Goal: Task Accomplishment & Management: Manage account settings

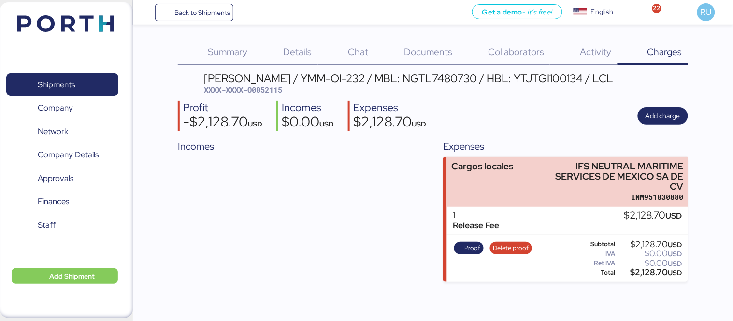
click at [74, 41] on div "Shipments 0 Company 0 Network 0 Company Details 0 Approvals 0 Finances 0 Staff …" at bounding box center [66, 160] width 133 height 316
click at [95, 29] on img at bounding box center [65, 23] width 97 height 16
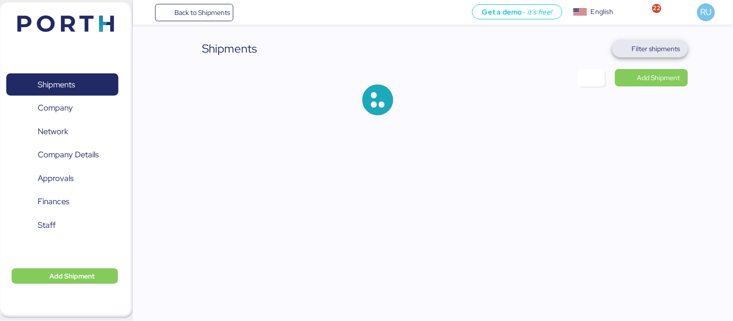
click at [636, 51] on span "Filter shipments" at bounding box center [656, 49] width 48 height 12
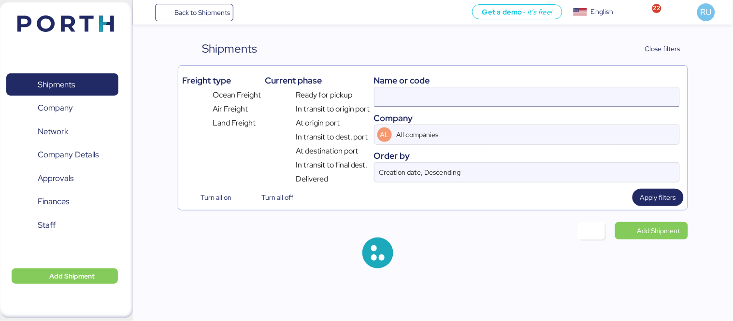
click at [503, 104] on input at bounding box center [526, 96] width 305 height 19
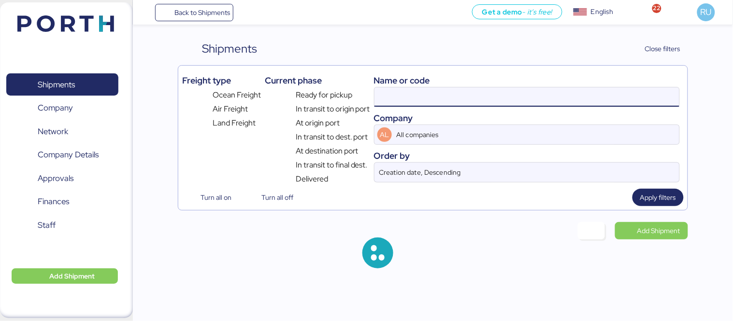
paste input "ADME255896"
type input "ADME255896"
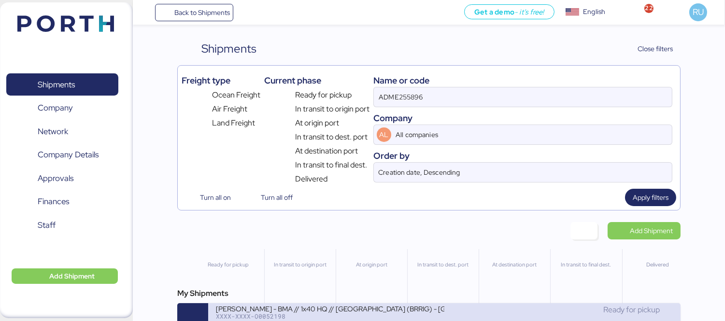
click at [467, 311] on div "Ready for pickup" at bounding box center [558, 310] width 229 height 12
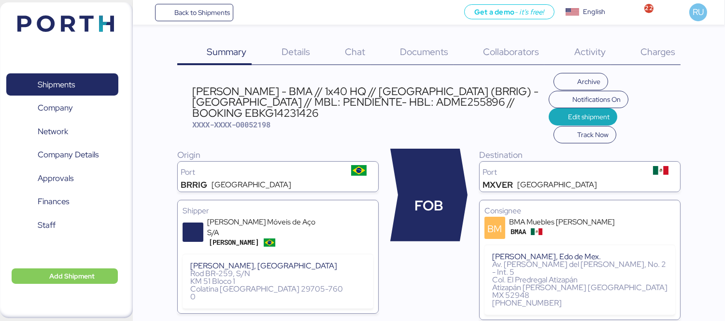
click at [252, 120] on span "XXXX-XXXX-O0052198" at bounding box center [231, 125] width 78 height 10
copy span "O0052198"
click at [103, 10] on div "Shipments 0 Company 0 Network 0 Company Details 0 Approvals 0 Finances 0 Staff …" at bounding box center [66, 160] width 133 height 316
click at [107, 18] on img at bounding box center [65, 23] width 97 height 16
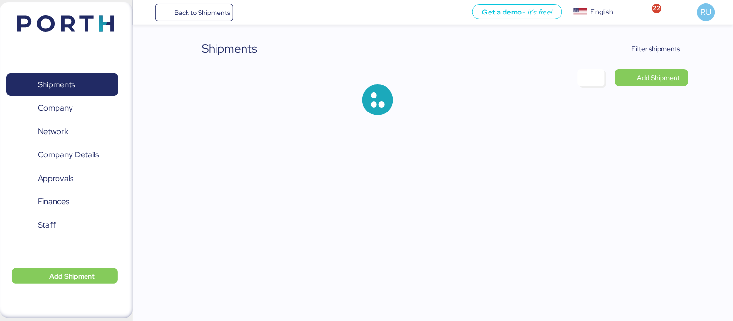
click at [641, 60] on div "Shipments Filter shipments Add Shipment" at bounding box center [433, 85] width 510 height 91
click at [632, 53] on span "Filter shipments" at bounding box center [650, 49] width 60 height 14
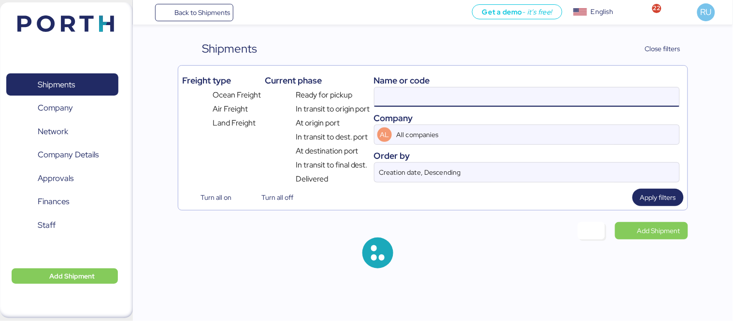
click at [490, 92] on input at bounding box center [526, 96] width 305 height 19
paste input "ONEYTYOFG2567400"
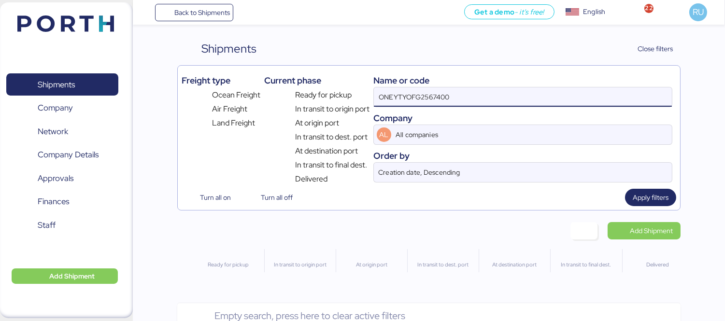
scroll to position [18, 0]
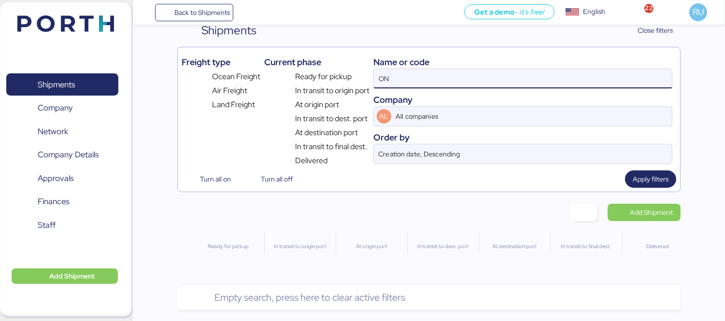
type input "O"
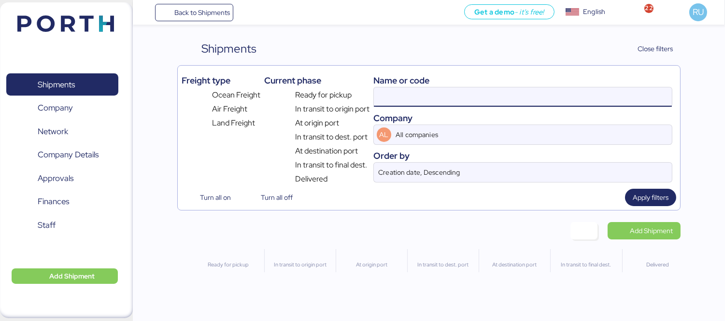
scroll to position [0, 0]
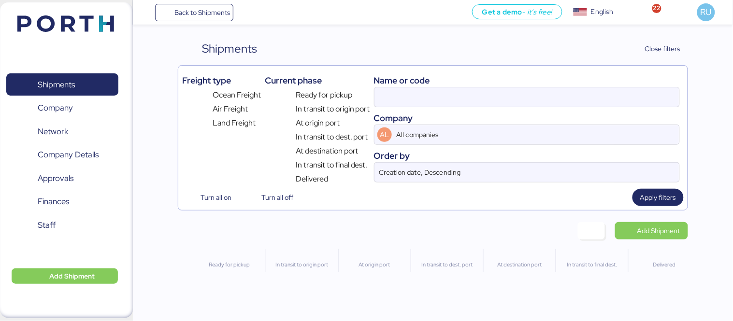
click at [417, 86] on div "Name or code" at bounding box center [527, 80] width 306 height 13
click at [431, 101] on input at bounding box center [526, 96] width 305 height 19
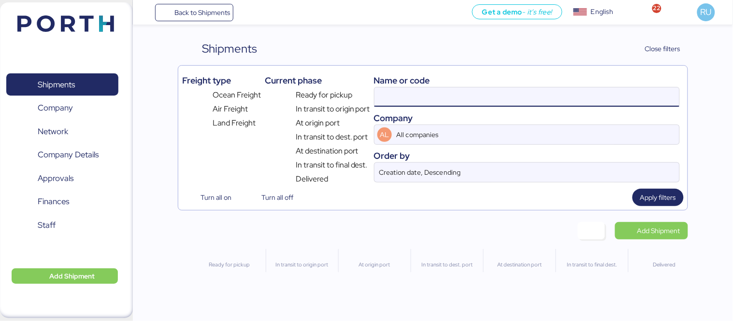
paste input "NGTL7483837"
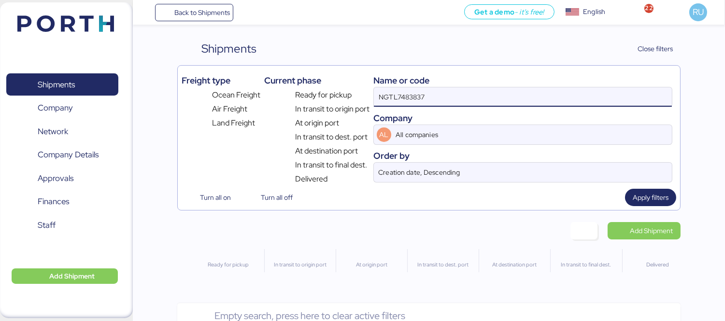
type input "NGTL7483837"
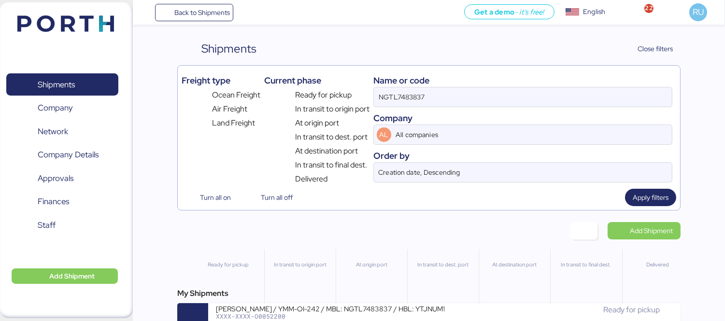
click at [418, 224] on div "Shipments Clear Filters Close filters Freight type Ocean Freight Air Freight La…" at bounding box center [428, 187] width 503 height 294
click at [431, 305] on div "My Shipments [PERSON_NAME] / YMM-OI-242 / MBL: NGTL7483837 / HBL: YTJNUM100149 …" at bounding box center [428, 311] width 503 height 46
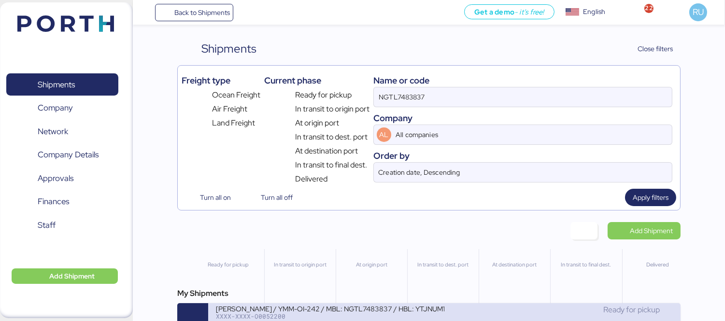
click at [440, 311] on div "[PERSON_NAME] / YMM-OI-242 / MBL: NGTL7483837 / HBL: YTJNUM100149 / LCL" at bounding box center [330, 308] width 229 height 8
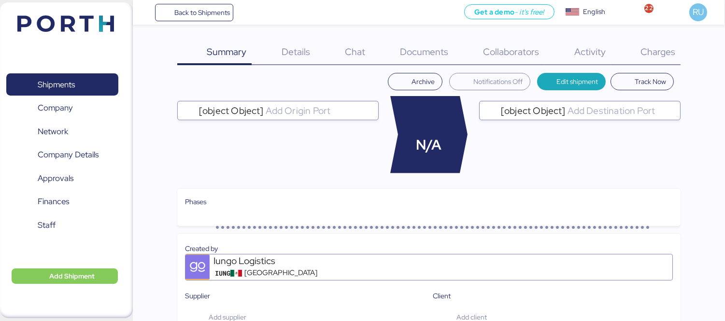
click at [651, 54] on span "Charges" at bounding box center [658, 51] width 35 height 13
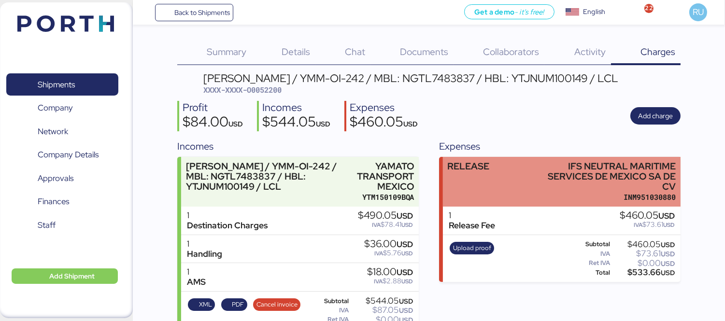
scroll to position [25, 0]
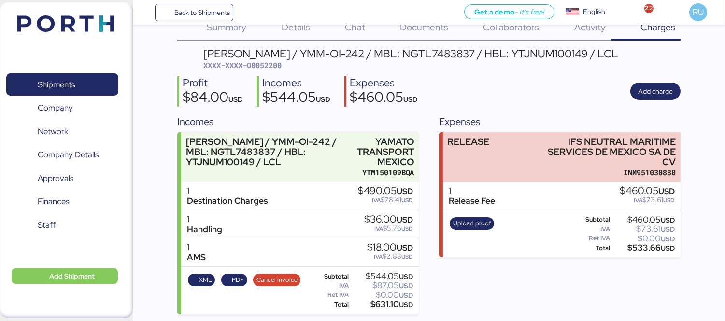
click at [441, 58] on div "[PERSON_NAME] / YMM-OI-242 / MBL: NGTL7483837 / HBL: YTJNUM100149 / LCL" at bounding box center [410, 53] width 415 height 11
copy div "NGTL7483837"
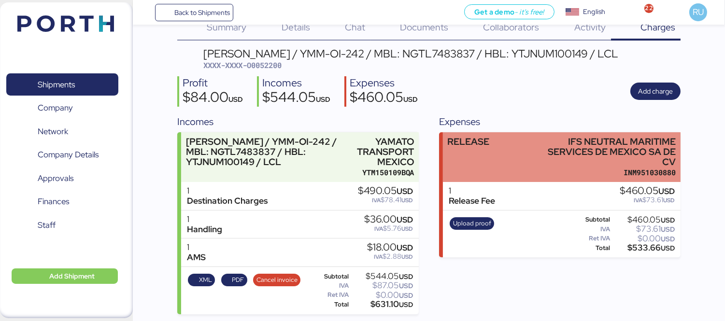
click at [511, 147] on div "RELEASE IFS NEUTRAL MARITIME SERVICES DE [GEOGRAPHIC_DATA] SA DE CV INM951030880" at bounding box center [562, 157] width 238 height 50
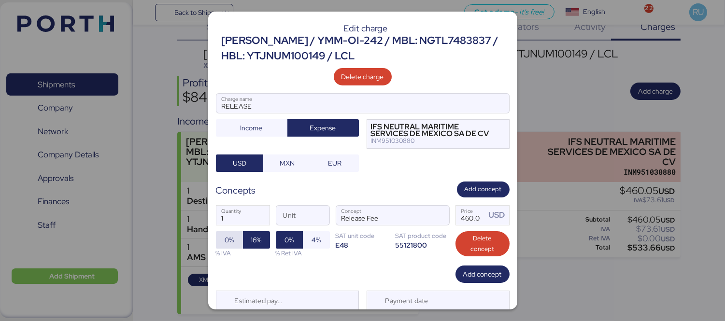
click at [235, 243] on span "0%" at bounding box center [229, 239] width 27 height 17
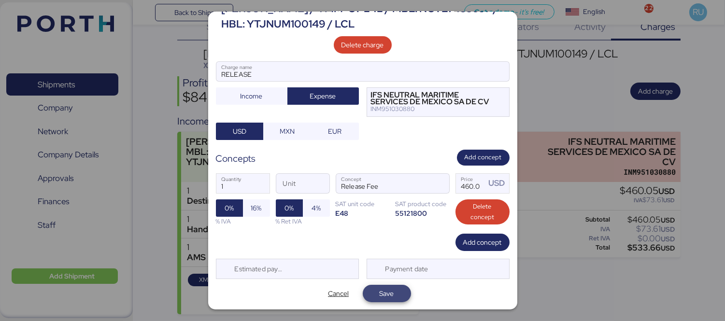
click at [401, 298] on span "Save" at bounding box center [387, 293] width 48 height 17
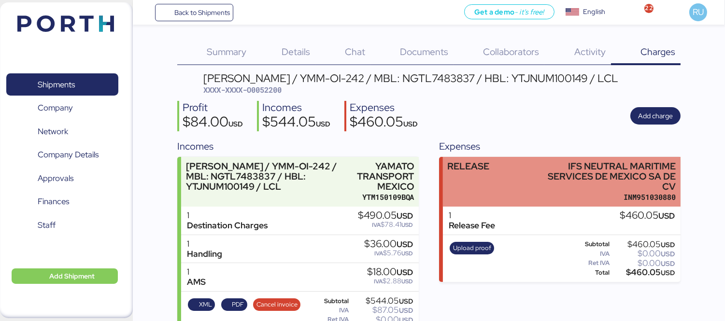
click at [529, 195] on div "RELEASE IFS NEUTRAL MARITIME SERVICES DE [GEOGRAPHIC_DATA] SA DE CV INM951030880" at bounding box center [562, 182] width 238 height 50
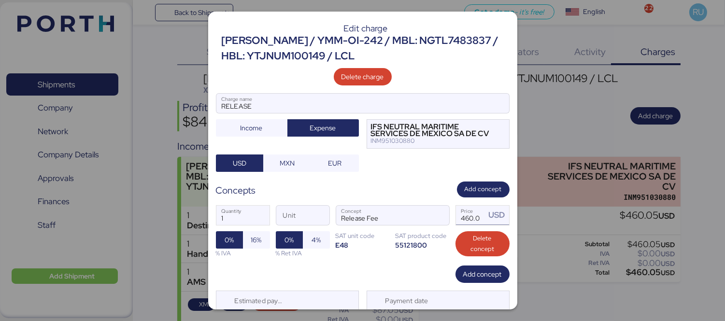
click at [471, 217] on input "460.05" at bounding box center [471, 215] width 30 height 19
type input "0"
paste input "396.59"
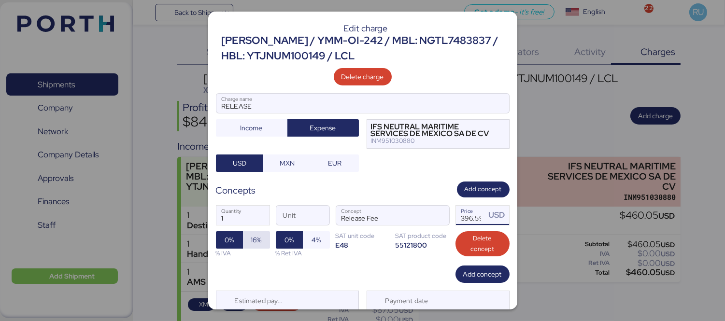
type input "396.59"
click at [258, 242] on span "16%" at bounding box center [256, 240] width 11 height 12
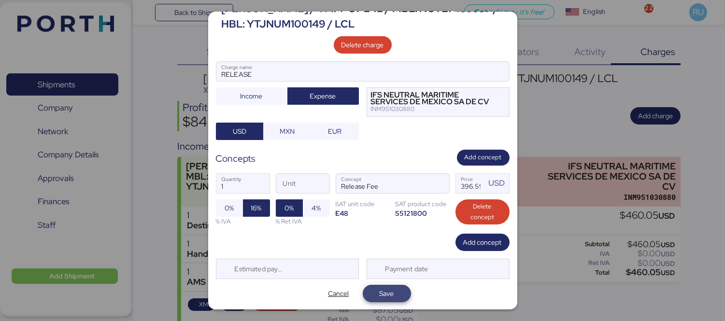
click at [382, 286] on span "Save" at bounding box center [387, 293] width 48 height 17
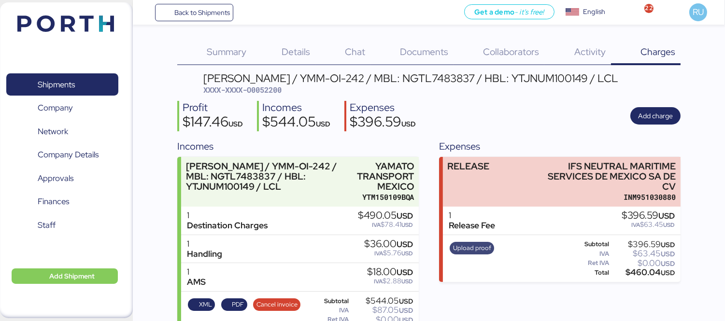
click at [480, 243] on span "Upload proof" at bounding box center [472, 248] width 38 height 11
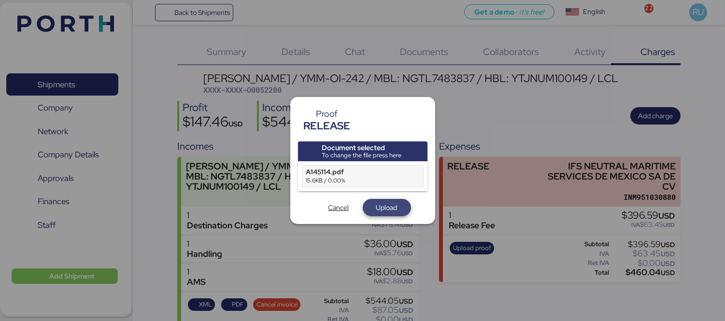
click at [385, 209] on span "Upload" at bounding box center [386, 208] width 21 height 12
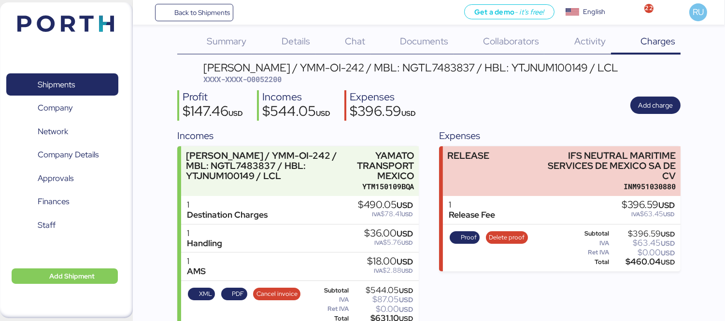
scroll to position [8, 0]
